Goal: Task Accomplishment & Management: Complete application form

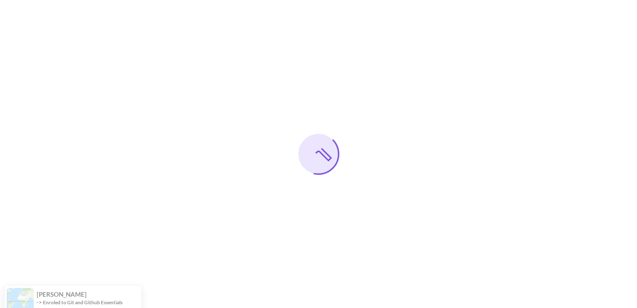
click at [347, 216] on div at bounding box center [318, 154] width 637 height 308
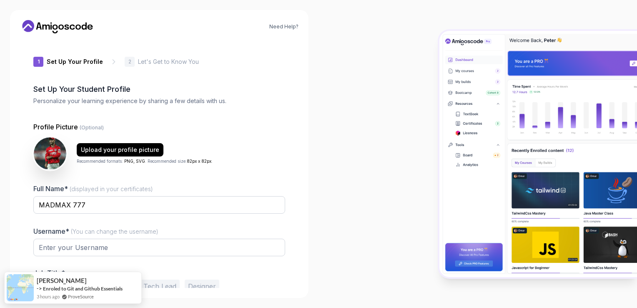
type input "royalsparrow8d307"
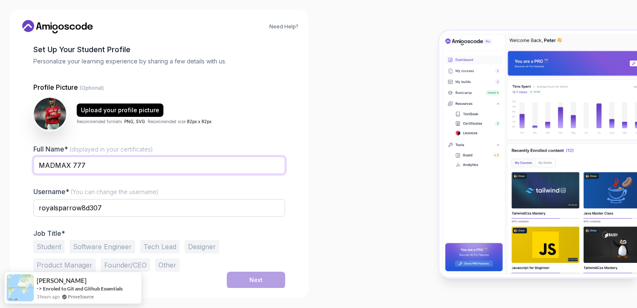
click at [191, 162] on input "MADMAX 777" at bounding box center [159, 165] width 252 height 18
type input "M"
click at [227, 125] on div "Upload your profile picture Recommended formats: PNG, SVG . Recommended size: 8…" at bounding box center [159, 113] width 252 height 33
click at [145, 168] on input "chantibabu ch" at bounding box center [159, 165] width 252 height 18
type input "chantibabu"
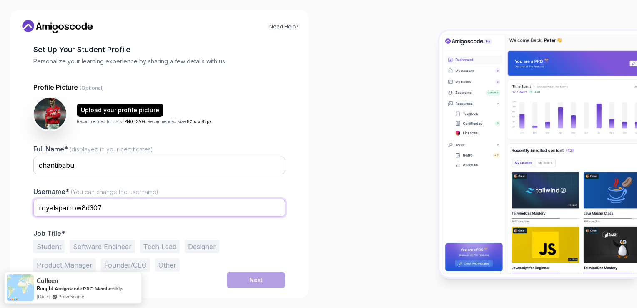
click at [198, 206] on input "royalsparrow8d307" at bounding box center [159, 208] width 252 height 18
type input "r"
type input "[PERSON_NAME]"
click at [279, 153] on div "Full Name* (displayed in your certificates) chantibabu" at bounding box center [159, 163] width 252 height 39
click at [125, 243] on button "Software Engineer" at bounding box center [102, 246] width 65 height 13
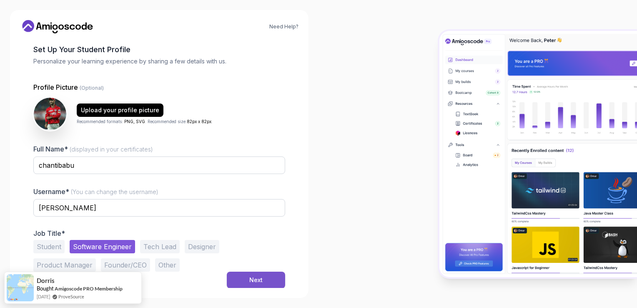
click at [248, 279] on button "Next" at bounding box center [256, 279] width 58 height 17
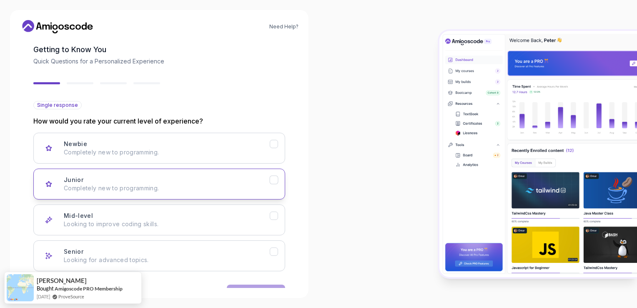
click at [237, 174] on button "Junior Completely new to programming." at bounding box center [159, 183] width 252 height 31
click at [269, 146] on div "Newbie Completely new to programming." at bounding box center [167, 148] width 206 height 17
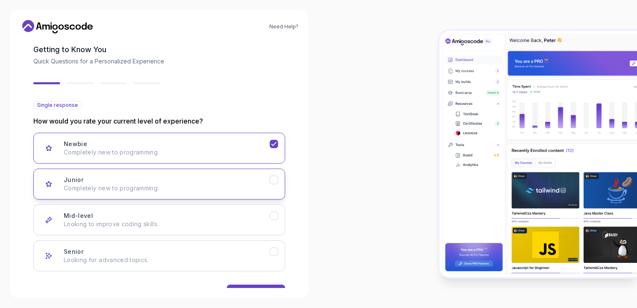
click at [271, 177] on icon "Junior" at bounding box center [274, 180] width 8 height 8
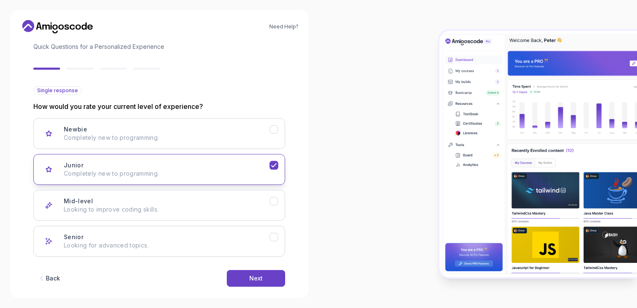
scroll to position [60, 0]
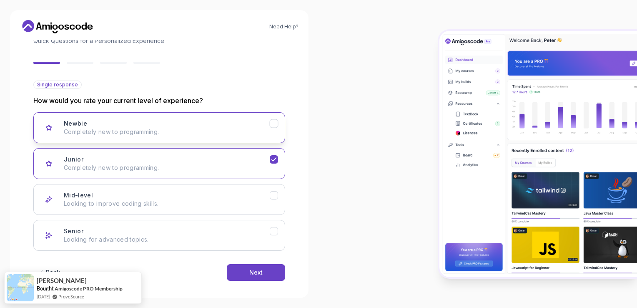
click at [270, 131] on button "Newbie Completely new to programming." at bounding box center [159, 127] width 252 height 31
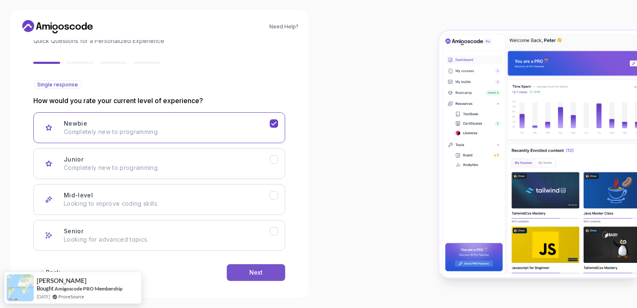
click at [262, 272] on div "Next" at bounding box center [255, 272] width 13 height 8
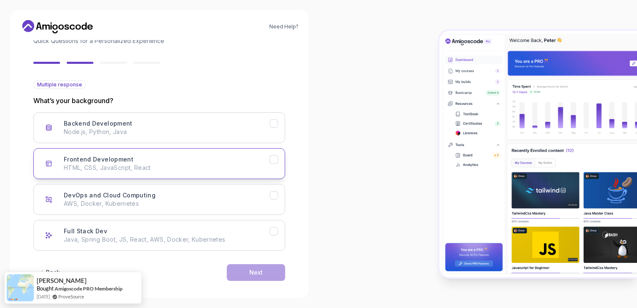
click at [225, 166] on p "HTML, CSS, JavaScript, React" at bounding box center [167, 167] width 206 height 8
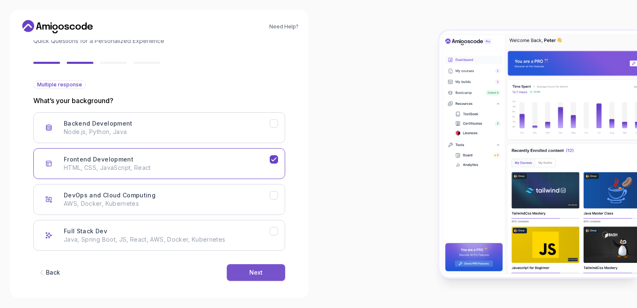
click at [257, 266] on button "Next" at bounding box center [256, 272] width 58 height 17
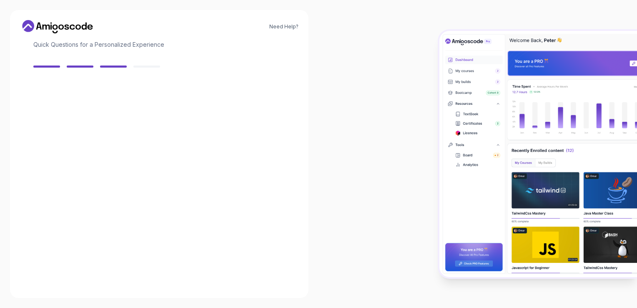
scroll to position [56, 0]
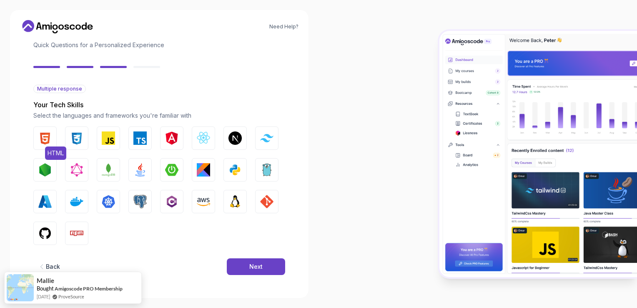
click at [45, 136] on img "button" at bounding box center [44, 137] width 13 height 13
click at [73, 138] on img "button" at bounding box center [76, 137] width 13 height 13
click at [106, 138] on img "button" at bounding box center [108, 137] width 13 height 13
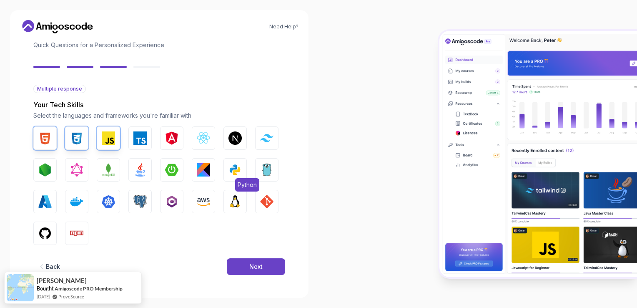
click at [235, 179] on button "Python" at bounding box center [235, 169] width 23 height 23
click at [47, 176] on img "button" at bounding box center [44, 169] width 13 height 13
click at [42, 236] on img "button" at bounding box center [44, 232] width 13 height 13
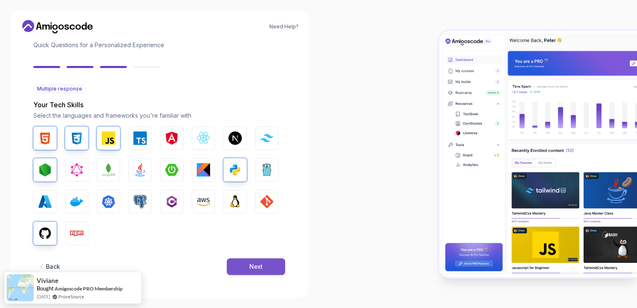
click at [244, 266] on button "Next" at bounding box center [256, 266] width 58 height 17
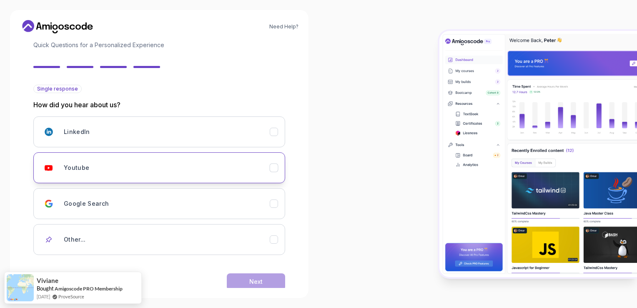
click at [224, 172] on div "Youtube" at bounding box center [167, 167] width 206 height 17
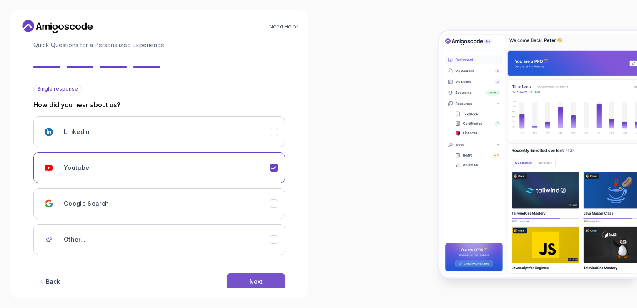
click at [279, 280] on button "Next" at bounding box center [256, 281] width 58 height 17
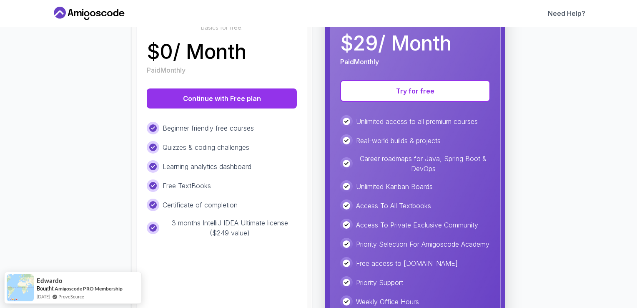
scroll to position [141, 0]
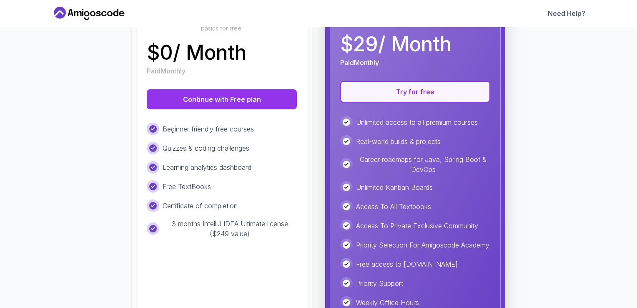
click at [412, 85] on button "Try for free" at bounding box center [415, 92] width 150 height 22
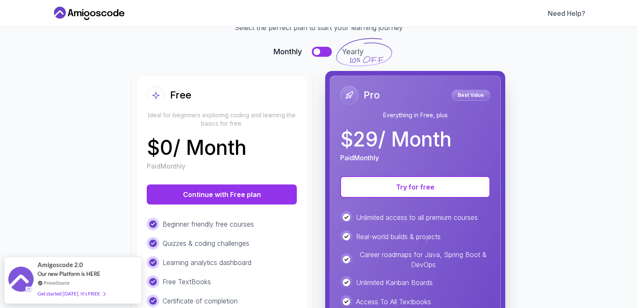
scroll to position [44, 0]
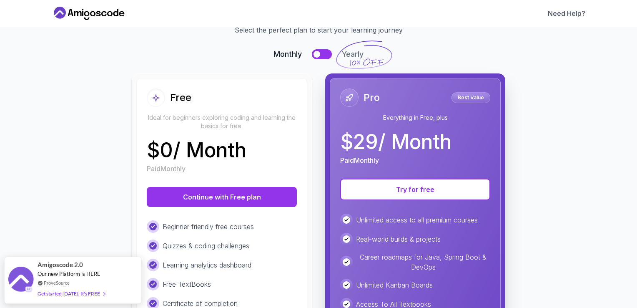
click at [389, 139] on p "$ 29 / Month" at bounding box center [395, 142] width 111 height 20
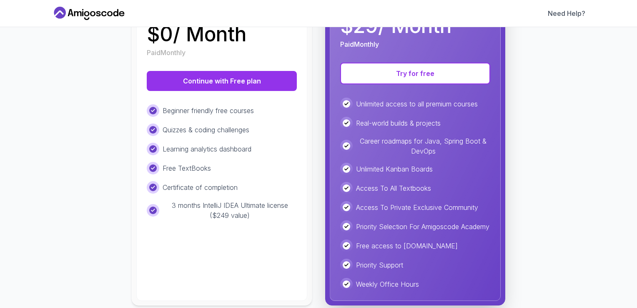
scroll to position [161, 0]
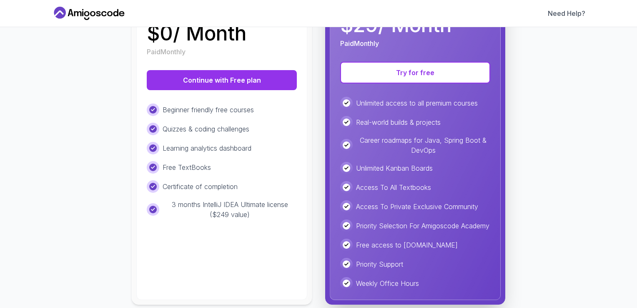
click at [378, 227] on p "Priority Selection For Amigoscode Academy" at bounding box center [422, 226] width 133 height 10
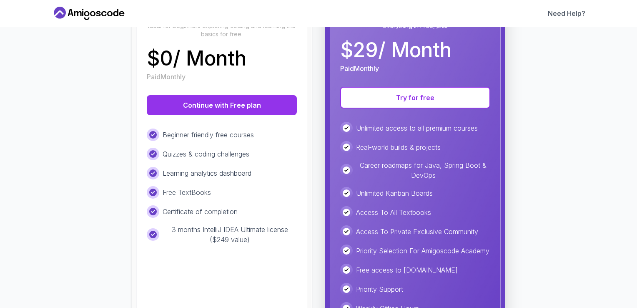
scroll to position [135, 0]
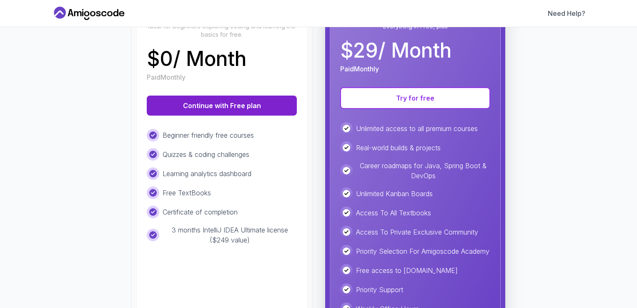
click at [262, 106] on button "Continue with Free plan" at bounding box center [222, 106] width 150 height 20
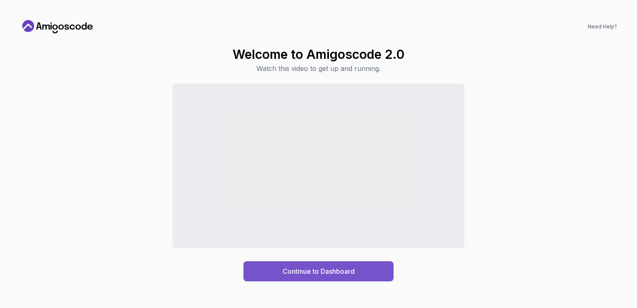
click at [350, 265] on button "Continue to Dashboard" at bounding box center [319, 271] width 150 height 20
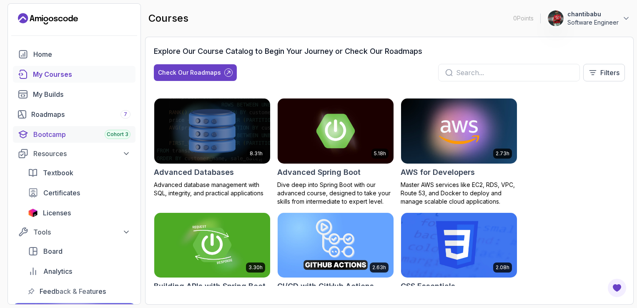
click at [113, 130] on div "Cohort 3" at bounding box center [118, 134] width 26 height 9
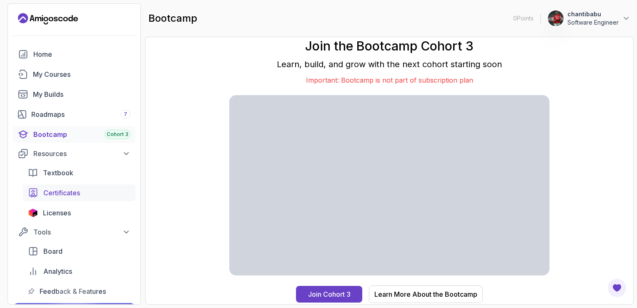
click at [87, 194] on div "Certificates" at bounding box center [86, 193] width 87 height 10
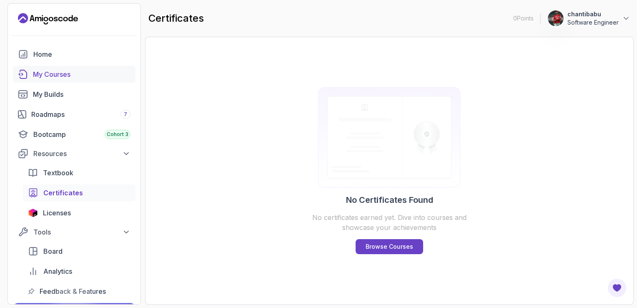
click at [85, 81] on link "My Courses" at bounding box center [74, 74] width 123 height 17
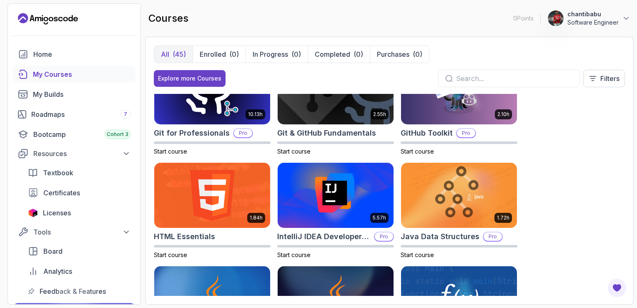
scroll to position [345, 0]
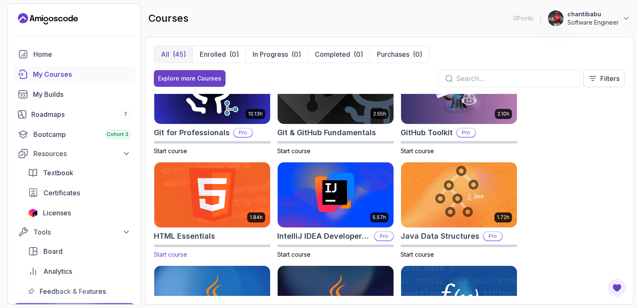
click at [227, 198] on img at bounding box center [212, 195] width 122 height 68
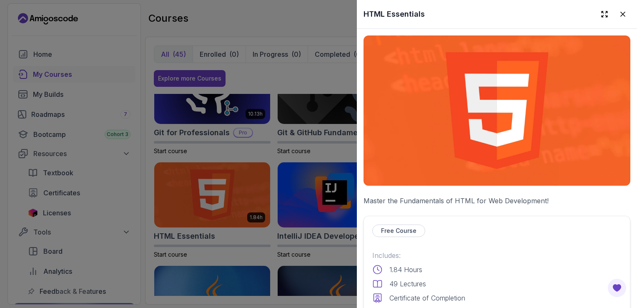
click at [405, 226] on p "Free Course" at bounding box center [398, 230] width 35 height 8
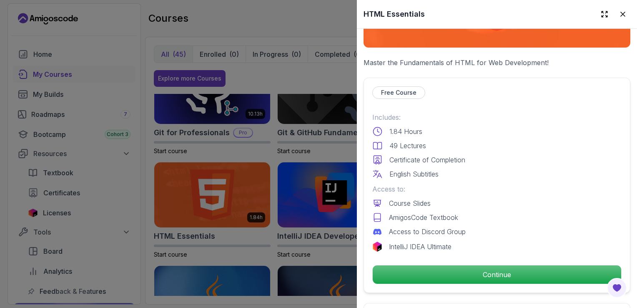
scroll to position [138, 0]
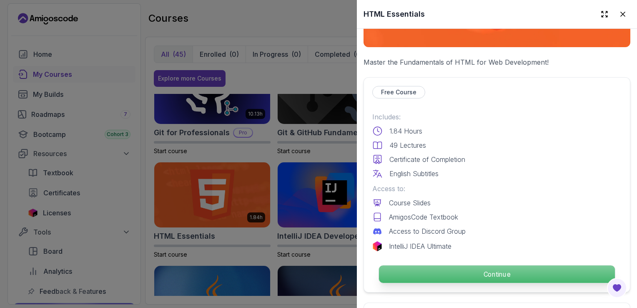
click at [505, 272] on p "Continue" at bounding box center [497, 274] width 236 height 18
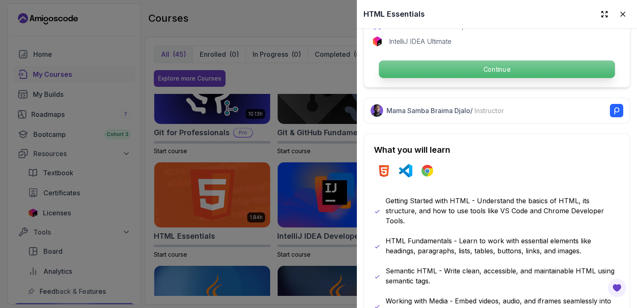
scroll to position [358, 0]
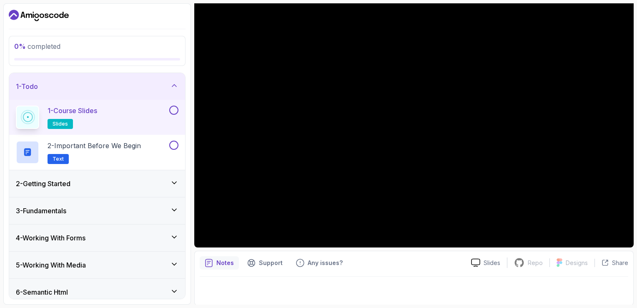
scroll to position [140, 0]
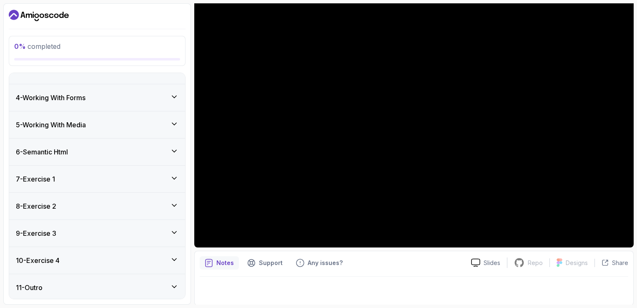
click at [178, 176] on icon at bounding box center [174, 178] width 8 height 8
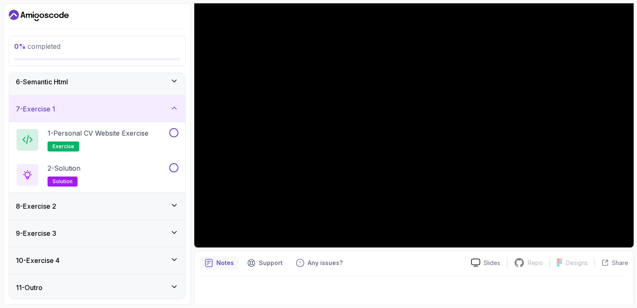
click at [128, 14] on div at bounding box center [97, 15] width 177 height 13
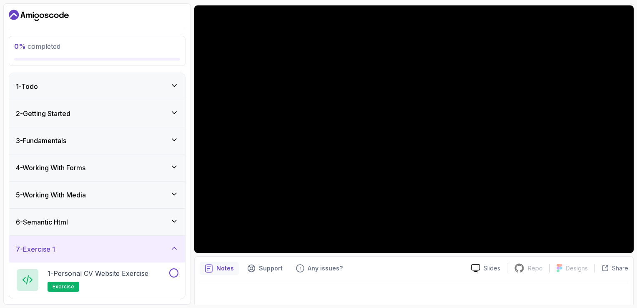
scroll to position [74, 0]
